Goal: Information Seeking & Learning: Learn about a topic

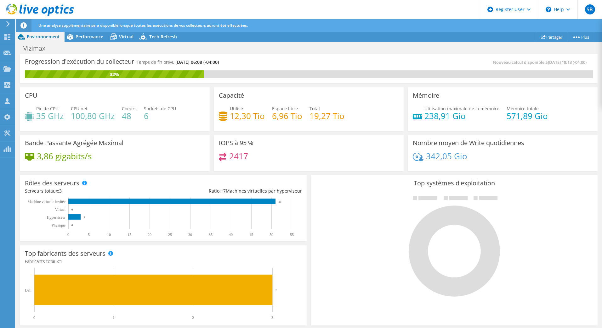
scroll to position [63, 0]
click at [95, 34] on span "Performance" at bounding box center [90, 37] width 28 height 6
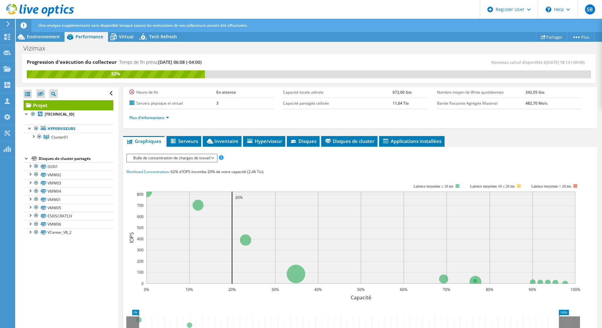
click at [194, 156] on span "Bulle de concentration de charges de travail" at bounding box center [171, 158] width 83 height 8
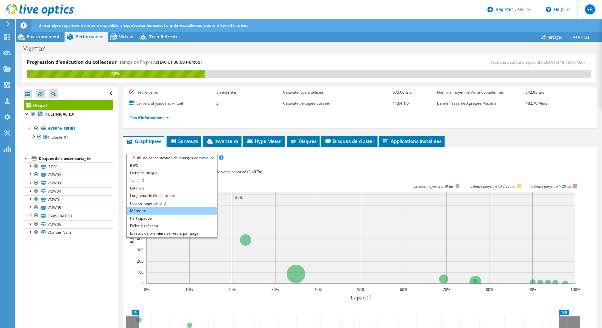
click at [144, 211] on li "Mémoire" at bounding box center [172, 211] width 90 height 8
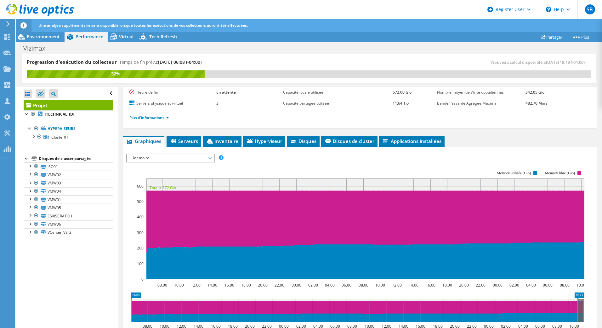
click at [162, 159] on span "Mémoire" at bounding box center [170, 158] width 81 height 8
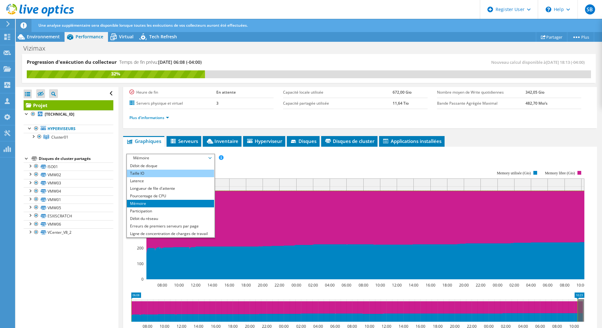
scroll to position [0, 0]
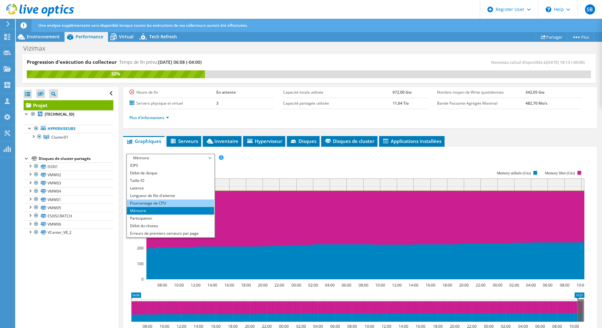
click at [158, 203] on li "Pourcentage de CPU" at bounding box center [170, 204] width 87 height 8
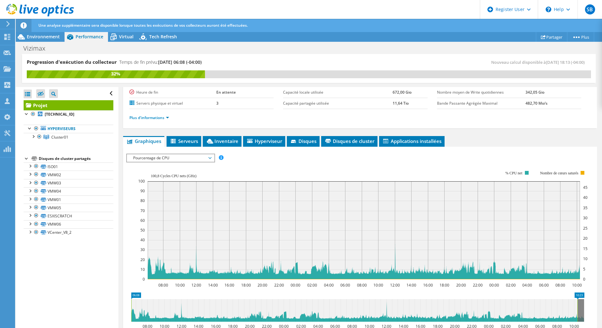
scroll to position [126, 0]
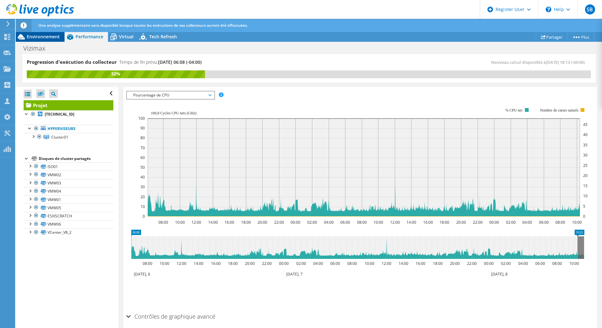
click at [45, 34] on span "Environnement" at bounding box center [43, 37] width 33 height 6
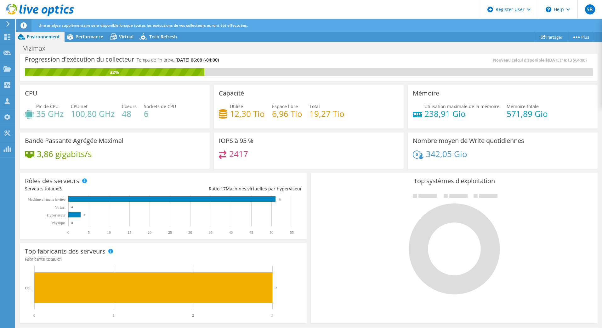
scroll to position [0, 0]
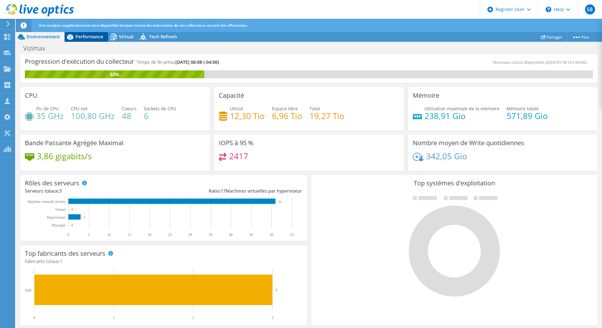
click at [84, 33] on div "Performance" at bounding box center [85, 37] width 43 height 10
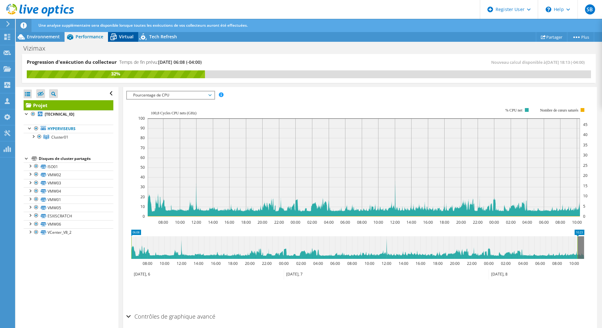
click at [128, 34] on span "Virtual" at bounding box center [126, 37] width 14 height 6
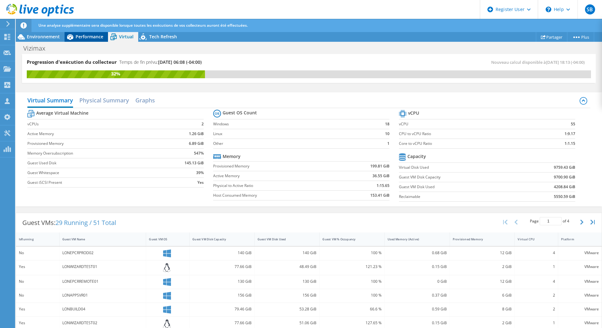
click at [97, 34] on span "Performance" at bounding box center [90, 37] width 28 height 6
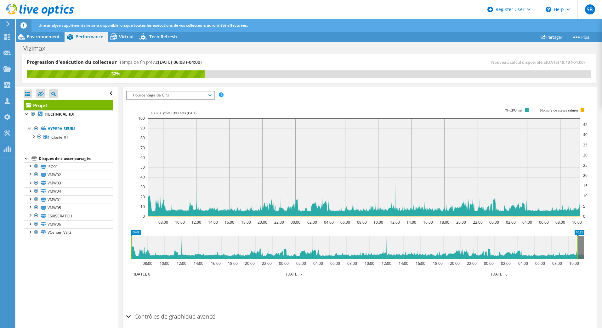
click at [143, 97] on span "Pourcentage de CPU" at bounding box center [170, 96] width 81 height 8
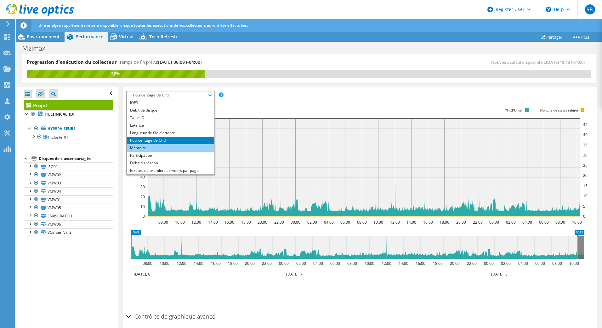
click at [139, 148] on li "Mémoire" at bounding box center [170, 148] width 87 height 8
